Goal: Information Seeking & Learning: Learn about a topic

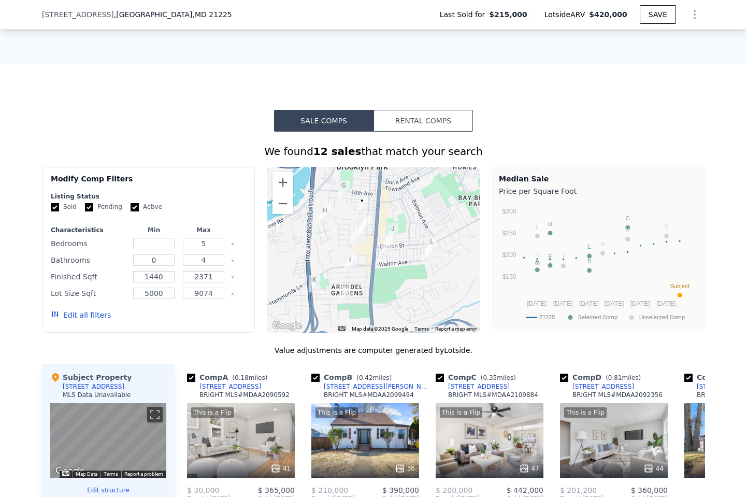
scroll to position [948, 0]
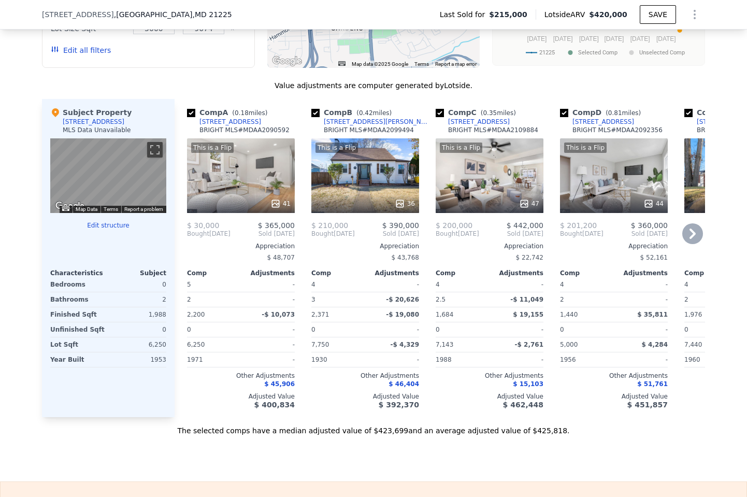
click at [251, 174] on div "This is a Flip 41" at bounding box center [241, 175] width 108 height 75
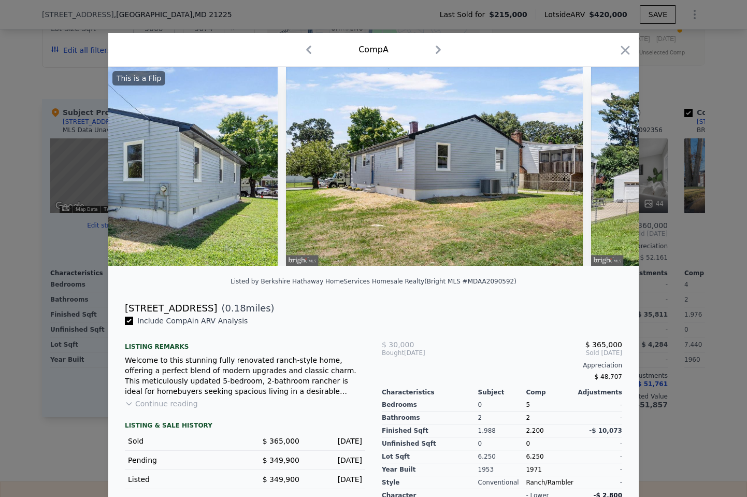
scroll to position [0, 10380]
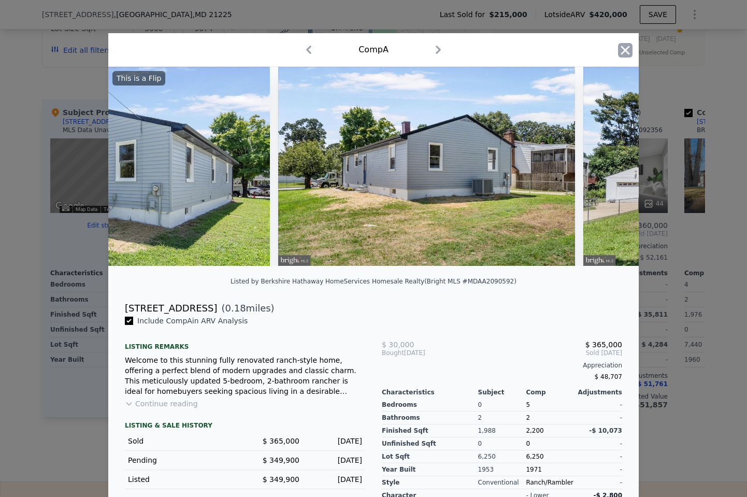
click at [626, 53] on icon "button" at bounding box center [625, 50] width 15 height 15
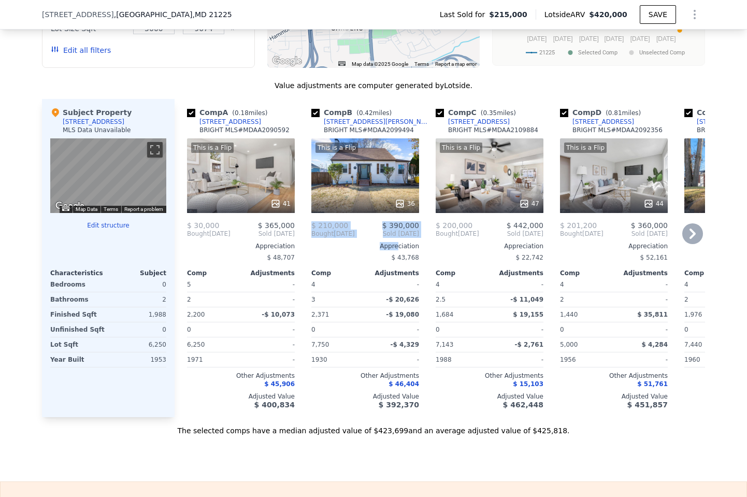
drag, startPoint x: 366, startPoint y: 184, endPoint x: 397, endPoint y: 249, distance: 71.8
click at [397, 249] on div "Comp B ( 0.42 miles) [STREET_ADDRESS][PERSON_NAME] MLS # MDAA2099494 This is a …" at bounding box center [365, 258] width 116 height 318
click at [365, 182] on div "This is a Flip 36" at bounding box center [365, 175] width 108 height 75
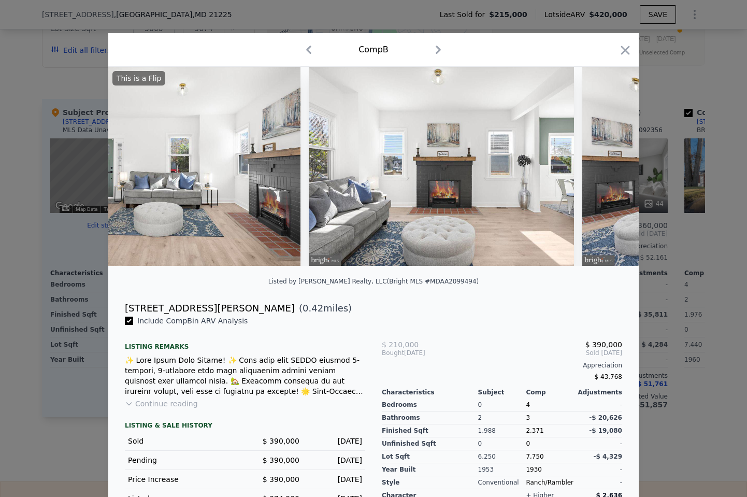
scroll to position [0, 660]
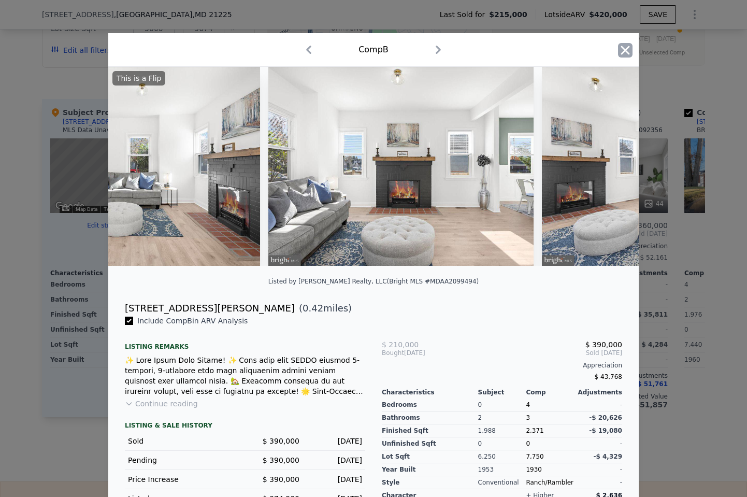
click at [629, 46] on icon "button" at bounding box center [625, 50] width 9 height 9
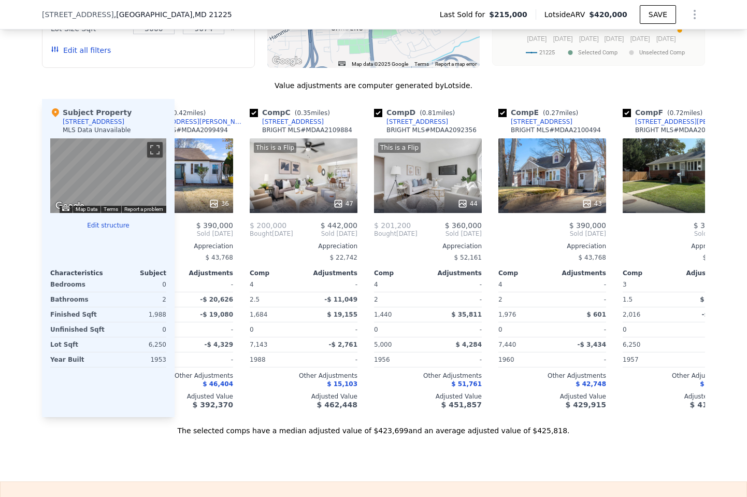
scroll to position [0, 188]
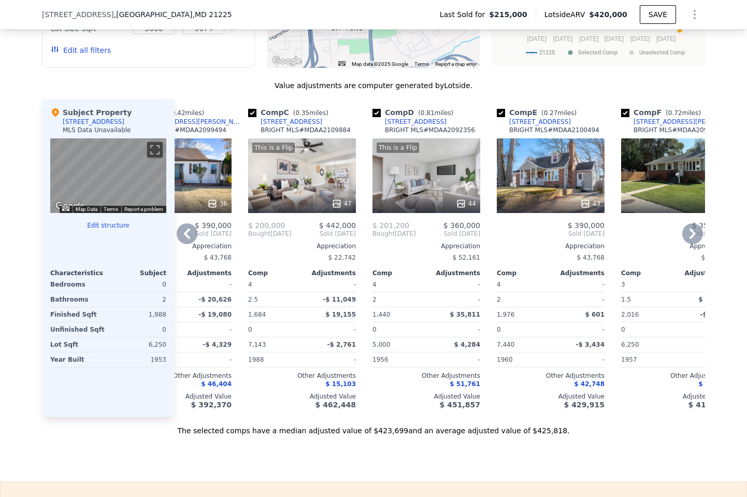
click at [443, 195] on div at bounding box center [426, 203] width 108 height 19
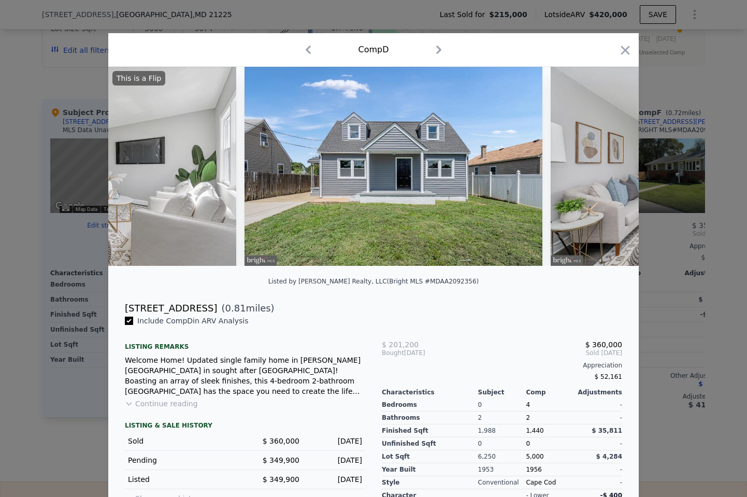
scroll to position [0, 237]
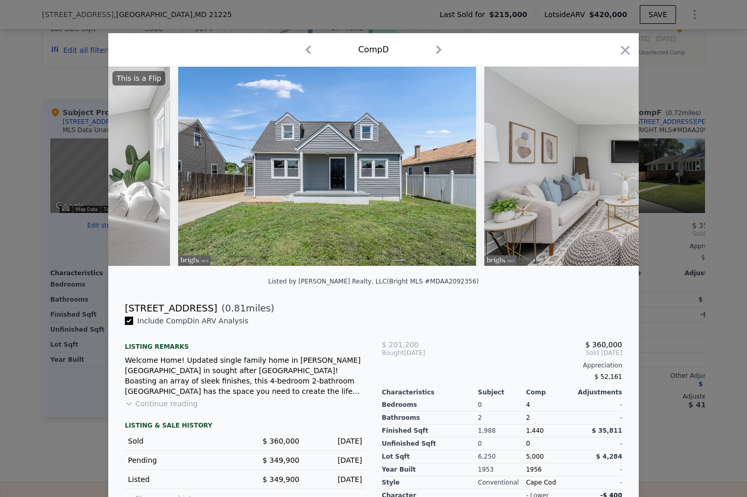
click at [617, 56] on div "Comp D" at bounding box center [374, 49] width 514 height 17
click at [624, 51] on icon "button" at bounding box center [625, 50] width 9 height 9
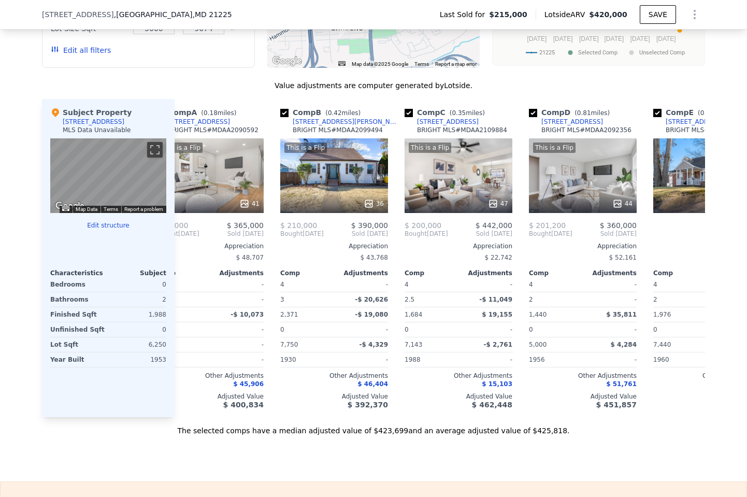
scroll to position [0, 24]
